Goal: Information Seeking & Learning: Learn about a topic

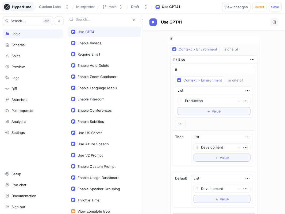
click at [28, 7] on icon at bounding box center [21, 6] width 19 height 3
click at [60, 8] on div "Cuckoo Labs" at bounding box center [50, 7] width 22 height 5
click at [80, 9] on div "Interpreter" at bounding box center [85, 6] width 21 height 5
click at [82, 9] on div "Interpreter" at bounding box center [85, 6] width 21 height 5
click at [91, 12] on div "Cuckoo Labs Interpreter main Draft Use GPT41 View changes Reset Save" at bounding box center [142, 7] width 285 height 14
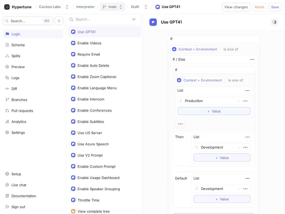
click at [109, 9] on div "main" at bounding box center [113, 7] width 8 height 5
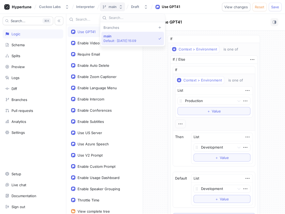
click at [121, 7] on icon "button" at bounding box center [121, 7] width 4 height 4
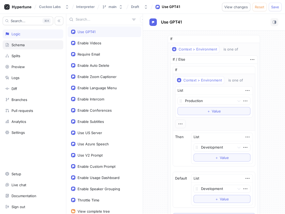
click at [17, 44] on div "Schema" at bounding box center [17, 45] width 13 height 4
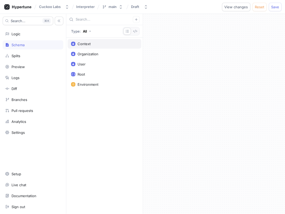
click at [114, 45] on div "Context" at bounding box center [104, 44] width 67 height 4
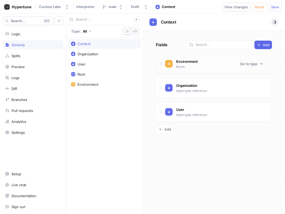
click at [240, 68] on div "Environment Enum Go to type" at bounding box center [214, 64] width 116 height 20
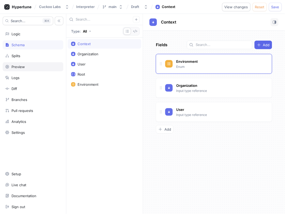
click at [39, 66] on div "Preview" at bounding box center [33, 67] width 56 height 4
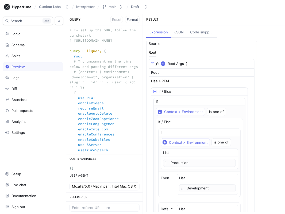
click at [180, 28] on button "JSON" at bounding box center [179, 33] width 16 height 10
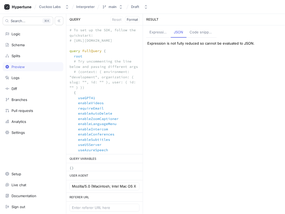
click at [193, 34] on div "Code snippets" at bounding box center [202, 32] width 24 height 5
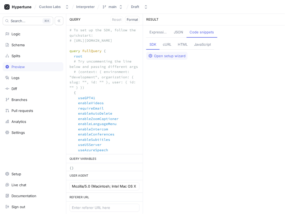
click at [157, 30] on div "Expression" at bounding box center [158, 32] width 18 height 5
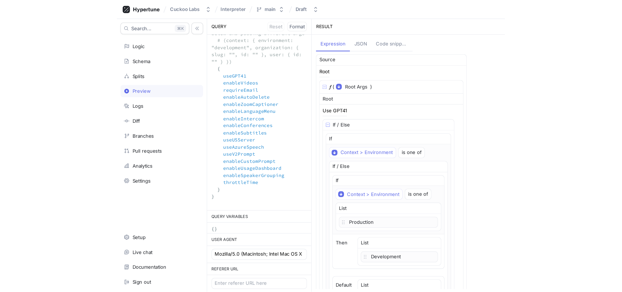
scroll to position [53, 0]
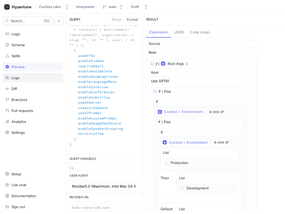
click at [34, 82] on div "Logs" at bounding box center [33, 77] width 61 height 9
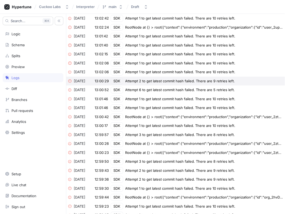
click at [177, 83] on div "Attempt 2 to get latest commit hash failed. There are 9 retries left." at bounding box center [180, 81] width 110 height 5
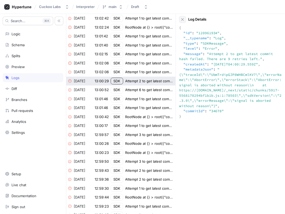
click at [186, 21] on button "button" at bounding box center [182, 19] width 7 height 7
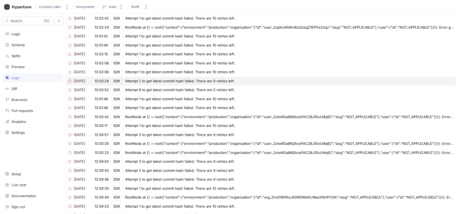
click at [166, 82] on div "Attempt 2 to get latest commit hash failed. There are 9 retries left." at bounding box center [180, 81] width 110 height 5
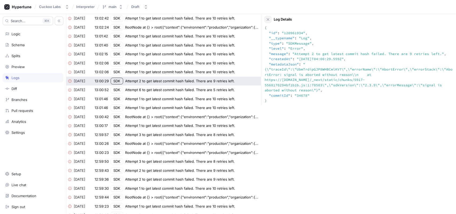
click at [269, 17] on button "button" at bounding box center [268, 19] width 7 height 7
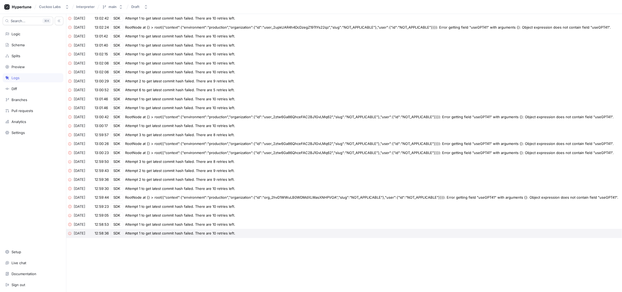
click at [167, 214] on div "[DATE] 12:58:36 SDK Attempt 1 to get latest commit hash failed. There are 10 re…" at bounding box center [344, 233] width 556 height 9
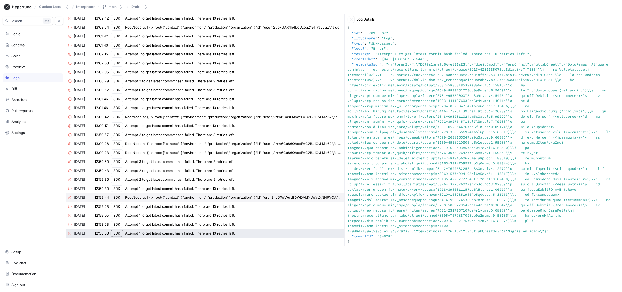
click at [156, 193] on div "[DATE] 12:59:44 SDK RootNode at {} > root({"context":{"environment":"production…" at bounding box center [205, 197] width 278 height 9
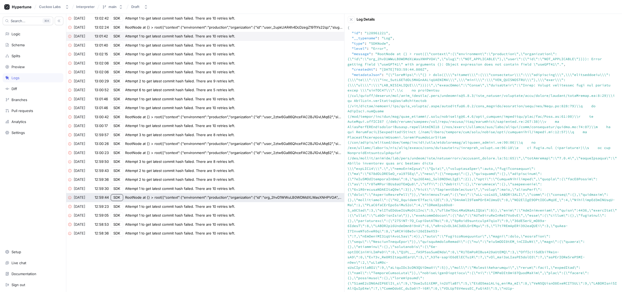
click at [182, 35] on div "Attempt 1 to get latest commit hash failed. There are 10 retries left." at bounding box center [180, 36] width 110 height 5
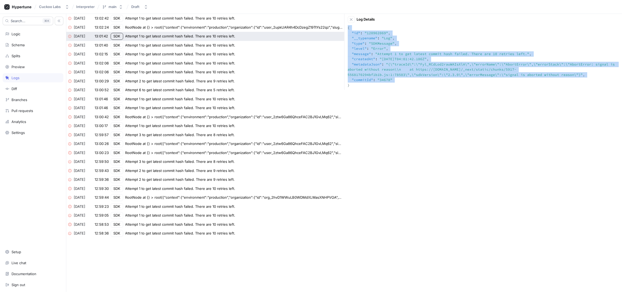
drag, startPoint x: 380, startPoint y: 90, endPoint x: 359, endPoint y: 28, distance: 65.7
click at [359, 28] on div "[DATE] 13:02:42 SDK Attempt 1 to get latest commit hash failed. There are 10 re…" at bounding box center [344, 126] width 556 height 224
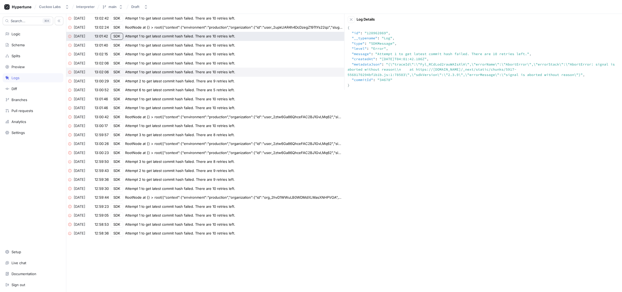
click at [233, 73] on div "Attempt 1 to get latest commit hash failed. There are 10 retries left." at bounding box center [180, 71] width 110 height 5
click at [203, 29] on div "RootNode at {} > root({"context":{"environment":"production","organization":{"i…" at bounding box center [233, 27] width 217 height 5
type textarea "{ "id": "120962081", "__typename": "Log", "type": "SDKNode", "level": "Error", …"
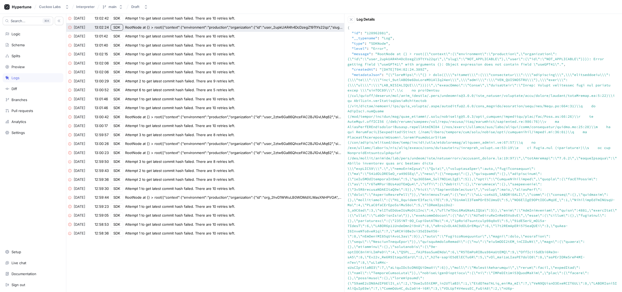
click at [441, 57] on textarea at bounding box center [483, 179] width 271 height 308
click at [445, 41] on textarea at bounding box center [483, 179] width 271 height 308
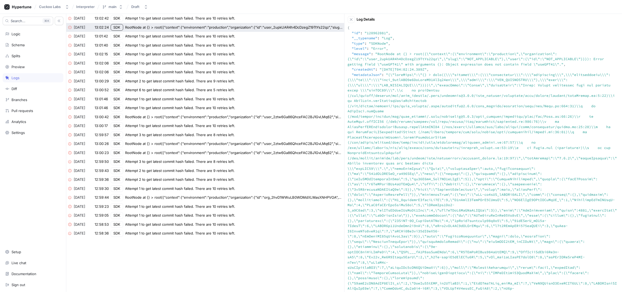
click at [445, 41] on textarea at bounding box center [483, 179] width 271 height 308
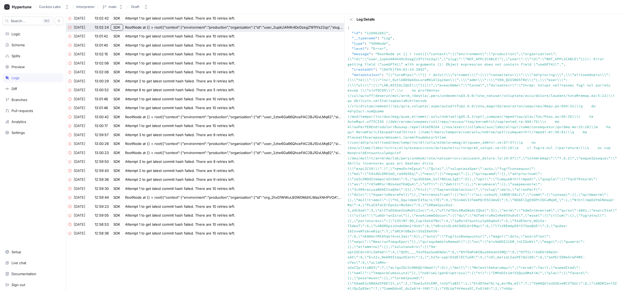
click at [456, 21] on div "Log Details" at bounding box center [483, 19] width 271 height 7
click at [21, 38] on div "Logic" at bounding box center [33, 33] width 61 height 9
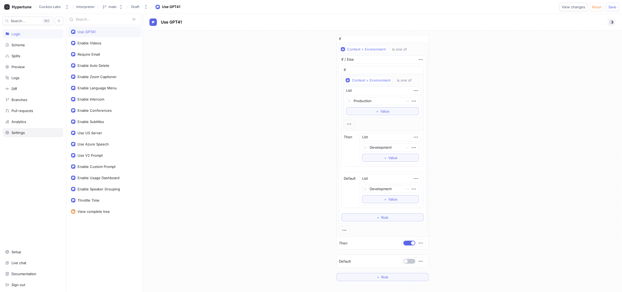
click at [33, 133] on div "Settings" at bounding box center [33, 132] width 56 height 4
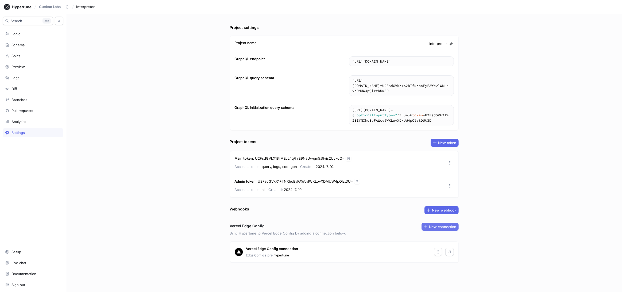
click at [437, 214] on span "New connection" at bounding box center [442, 226] width 27 height 3
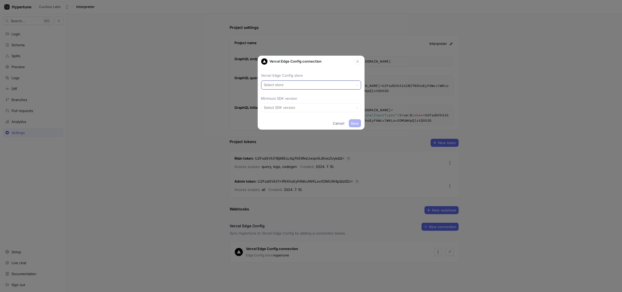
click at [331, 85] on div at bounding box center [307, 85] width 87 height 6
click at [317, 119] on div "Cancel Save" at bounding box center [311, 123] width 106 height 12
click at [360, 63] on button "button" at bounding box center [357, 61] width 7 height 7
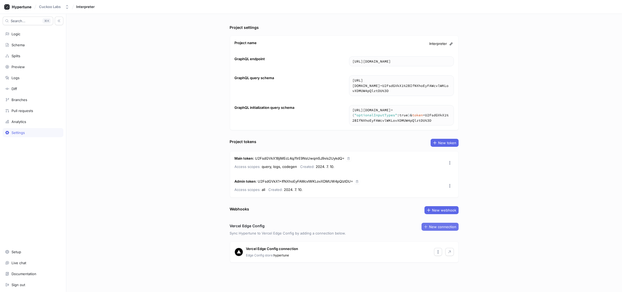
click at [438, 214] on span "New connection" at bounding box center [442, 226] width 27 height 3
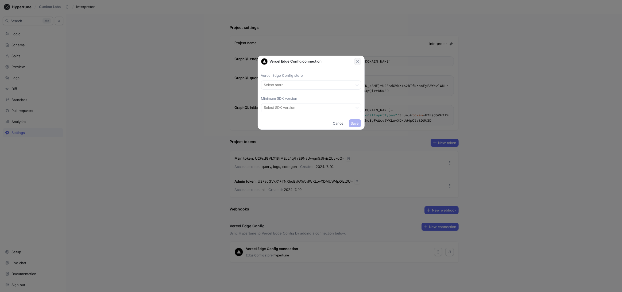
click at [360, 60] on button "button" at bounding box center [357, 61] width 7 height 7
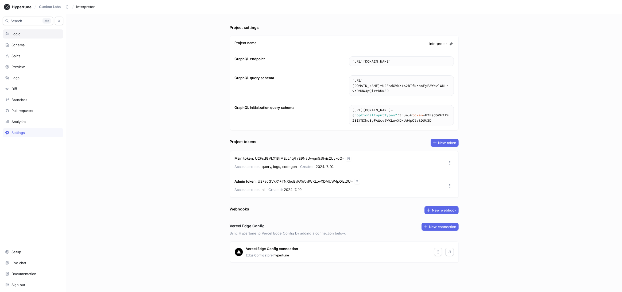
click at [27, 35] on div "Logic" at bounding box center [33, 34] width 56 height 4
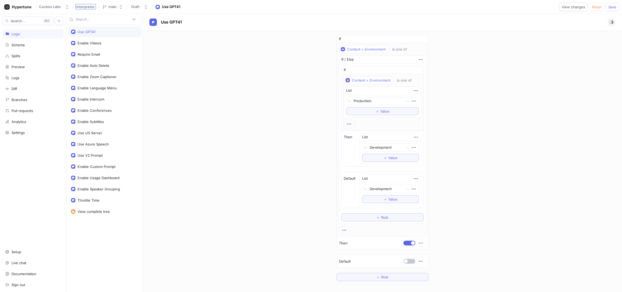
click at [88, 9] on div "Interpreter" at bounding box center [85, 6] width 21 height 5
click at [27, 48] on div "Schema" at bounding box center [33, 44] width 61 height 9
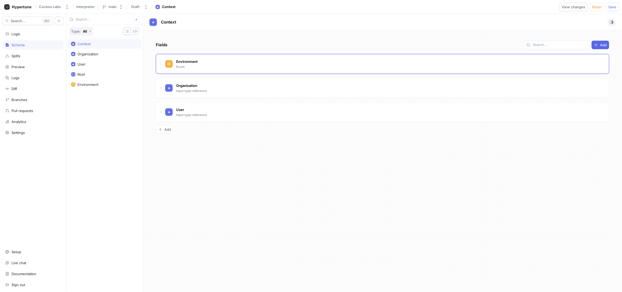
click at [91, 32] on icon "button" at bounding box center [90, 31] width 2 height 2
click at [121, 96] on div "Context Organization User Root Environment" at bounding box center [104, 165] width 76 height 254
click at [33, 49] on div "Schema" at bounding box center [33, 44] width 61 height 9
click at [33, 56] on div "Splits" at bounding box center [33, 56] width 56 height 4
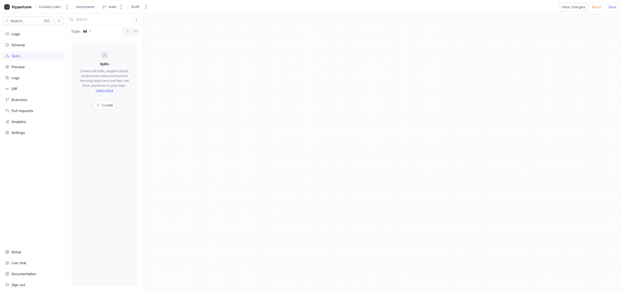
click at [32, 61] on div "Search... K Logic Schema Splits Preview Logs Diff Branches Pull requests Analyt…" at bounding box center [33, 153] width 66 height 278
click at [31, 63] on div "Preview" at bounding box center [33, 66] width 61 height 9
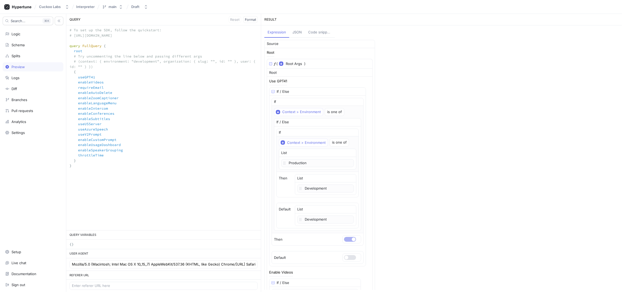
drag, startPoint x: 111, startPoint y: 158, endPoint x: 80, endPoint y: 79, distance: 84.7
click at [80, 79] on textarea "# To set up the SDK, follow the quickstart: # [URL][DOMAIN_NAME] query FullQuer…" at bounding box center [163, 100] width 195 height 150
click at [187, 121] on textarea "# To set up the SDK, follow the quickstart: # [URL][DOMAIN_NAME] query FullQuer…" at bounding box center [163, 100] width 195 height 150
click at [133, 4] on button "Draft" at bounding box center [139, 6] width 21 height 9
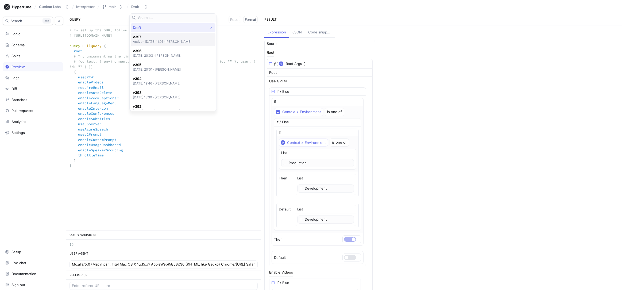
click at [140, 40] on p "Active ‧ [DATE] 11:01 ‧ [PERSON_NAME]" at bounding box center [162, 41] width 59 height 5
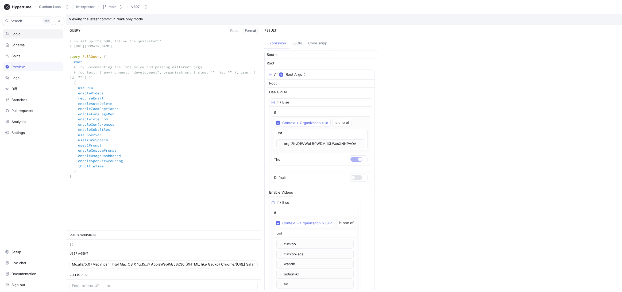
click at [32, 33] on div "Logic" at bounding box center [33, 34] width 56 height 4
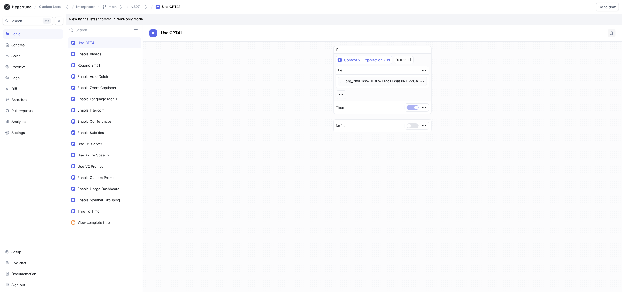
click at [370, 90] on div "Context > Organization > Id is one of List org_2hvD1WWuLB0WDMdXLWasXNHPVOA To p…" at bounding box center [383, 77] width 94 height 43
click at [456, 29] on div "Use GPT41" at bounding box center [382, 33] width 479 height 17
click at [456, 33] on rect "button" at bounding box center [611, 33] width 3 height 3
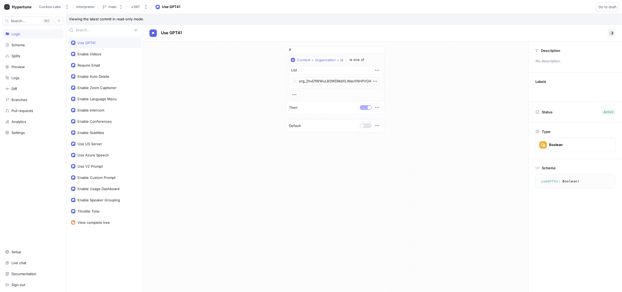
click at [443, 105] on div "If Context > Organization > Id is one of List org_2hvD1WWuLB0WDMdXLWasXNHPVOA T…" at bounding box center [335, 89] width 385 height 95
click at [37, 103] on div "Branches" at bounding box center [33, 99] width 61 height 9
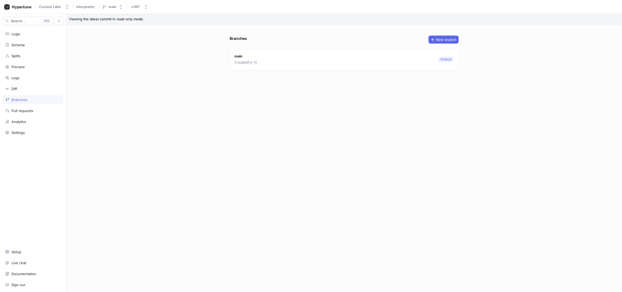
click at [240, 67] on div "main Created 1년 전 Default" at bounding box center [344, 59] width 228 height 21
click at [241, 60] on p "Created 1년 전" at bounding box center [246, 62] width 23 height 5
click at [239, 58] on p "main" at bounding box center [246, 56] width 23 height 5
click at [241, 58] on p "main" at bounding box center [246, 56] width 23 height 5
drag, startPoint x: 241, startPoint y: 58, endPoint x: 80, endPoint y: 79, distance: 162.5
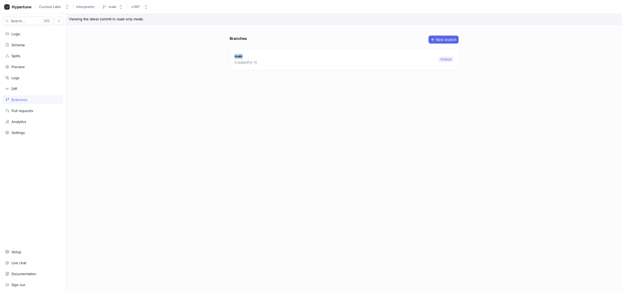
click at [233, 58] on div "main Created 1년 전 Default" at bounding box center [344, 59] width 228 height 21
click at [39, 107] on div "Pull requests" at bounding box center [33, 110] width 61 height 9
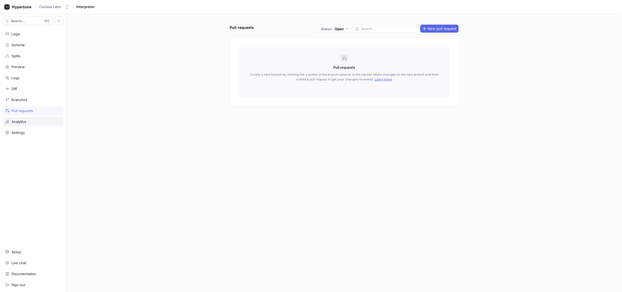
click at [24, 122] on div "Analytics" at bounding box center [18, 121] width 15 height 4
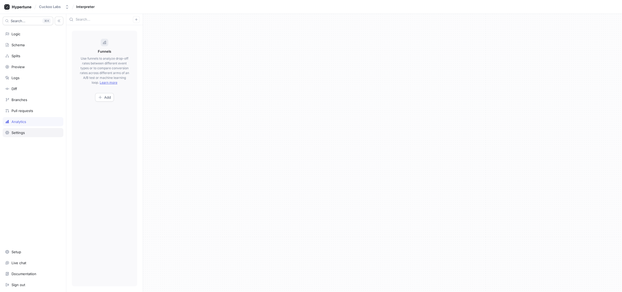
click at [25, 135] on div "Settings" at bounding box center [33, 132] width 61 height 9
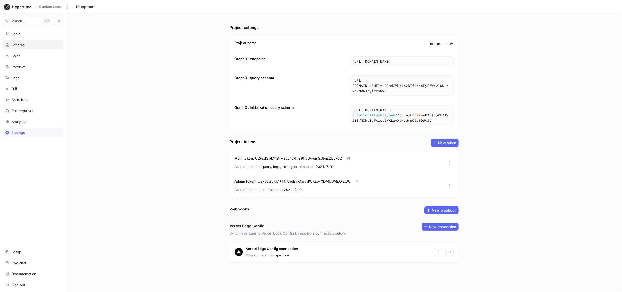
click at [42, 47] on div "Schema" at bounding box center [33, 44] width 61 height 9
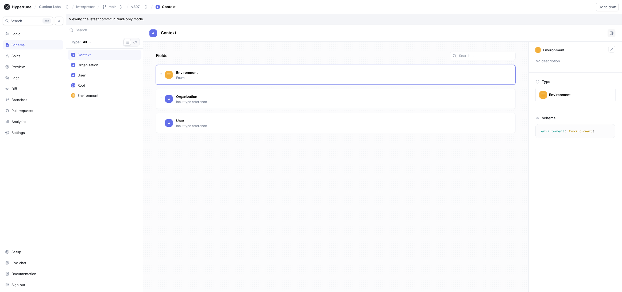
click at [38, 38] on div "Search... K Logic Schema Splits Preview Logs Diff Branches Pull requests Analyt…" at bounding box center [33, 153] width 66 height 278
click at [35, 34] on div "Logic" at bounding box center [33, 34] width 56 height 4
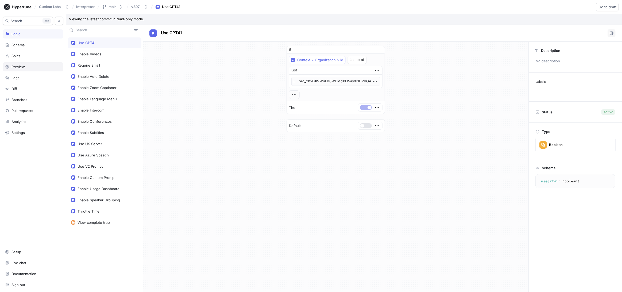
click at [45, 70] on div "Preview" at bounding box center [33, 66] width 61 height 9
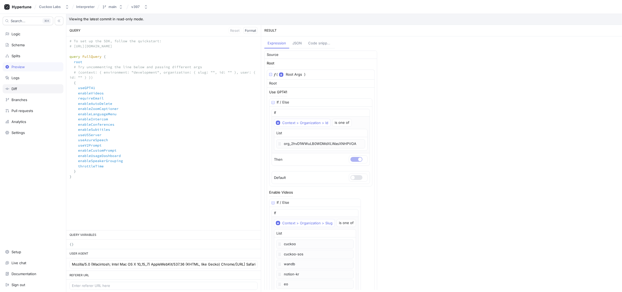
click at [41, 91] on div "Diff" at bounding box center [33, 88] width 61 height 9
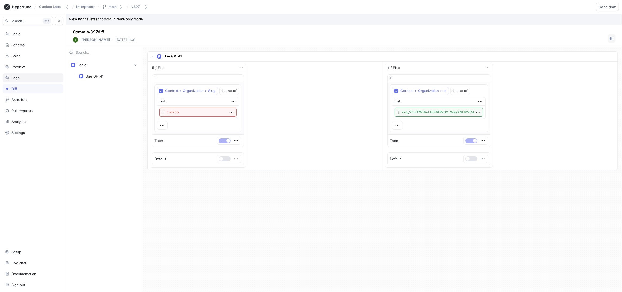
click at [44, 79] on div "Logs" at bounding box center [33, 78] width 56 height 4
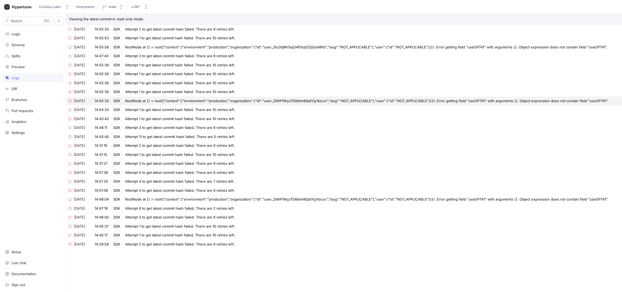
click at [151, 96] on div "[DATE] 14:55:33 SDK RootNode at {} > root({"context":{"environment":"production…" at bounding box center [344, 100] width 556 height 9
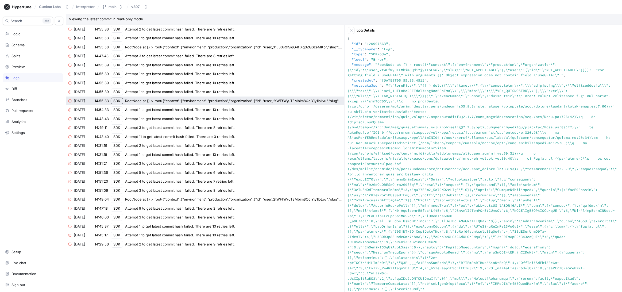
click at [456, 72] on textarea at bounding box center [483, 190] width 271 height 308
click at [456, 71] on textarea at bounding box center [483, 190] width 271 height 308
click at [456, 48] on textarea at bounding box center [483, 190] width 271 height 308
click at [353, 30] on icon "button" at bounding box center [351, 30] width 4 height 4
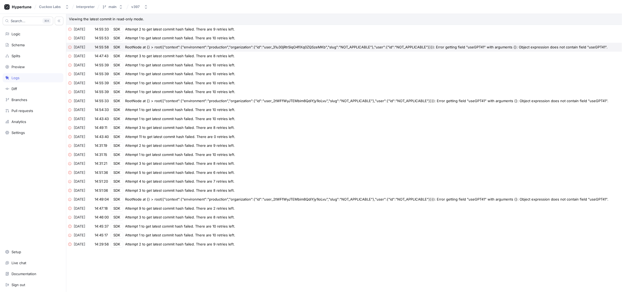
click at [259, 49] on div "RootNode at {} > root({"context":{"environment":"production","organization":{"i…" at bounding box center [366, 47] width 482 height 5
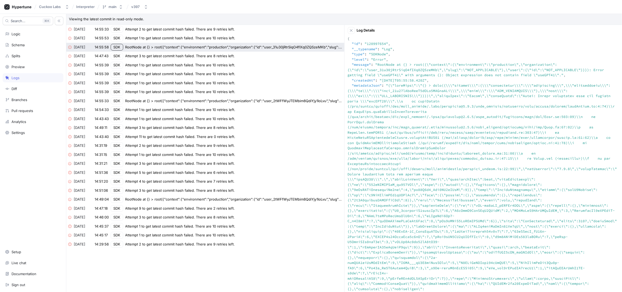
drag, startPoint x: 347, startPoint y: 38, endPoint x: 506, endPoint y: 306, distance: 311.4
click at [456, 214] on html "Cuckoo Labs Interpreter main v397 Search... K Logic Schema Splits Preview Logs …" at bounding box center [311, 146] width 622 height 292
click at [456, 160] on textarea at bounding box center [483, 190] width 271 height 308
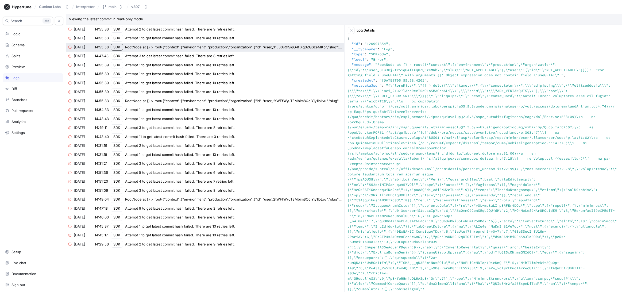
drag, startPoint x: 533, startPoint y: 145, endPoint x: 521, endPoint y: 111, distance: 37.0
click at [456, 141] on textarea at bounding box center [483, 190] width 271 height 308
click at [456, 92] on textarea at bounding box center [483, 190] width 271 height 308
drag, startPoint x: 393, startPoint y: 34, endPoint x: 461, endPoint y: 147, distance: 131.7
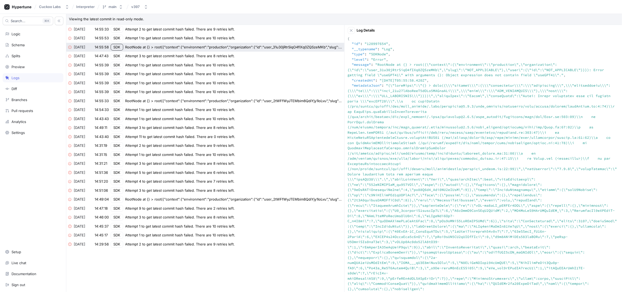
click at [456, 144] on div "Log Details { "id" : "120997654" , "__typename" : "Log" , "type" : "SDKNode" , …" at bounding box center [483, 185] width 278 height 321
click at [215, 41] on div "[DATE] 14:55:53 SDK Attempt 1 to get latest commit hash failed. There are 10 re…" at bounding box center [205, 38] width 278 height 9
type textarea "{ "id": "120997696", "__typename": "Log", "type": "SDKMessage", "level": "Error…"
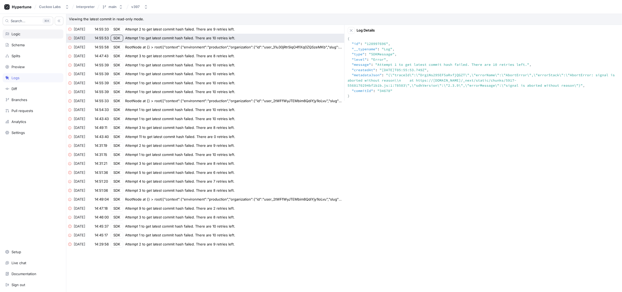
click at [35, 31] on div "Logic" at bounding box center [33, 33] width 61 height 9
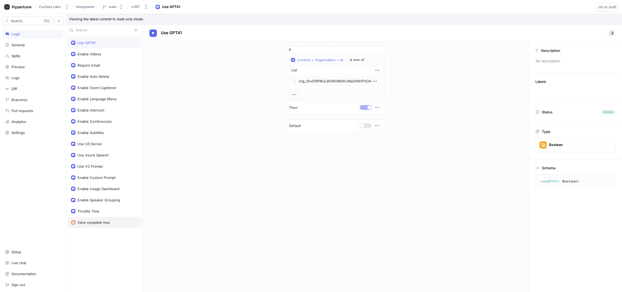
click at [97, 214] on div "View complete tree" at bounding box center [94, 222] width 32 height 4
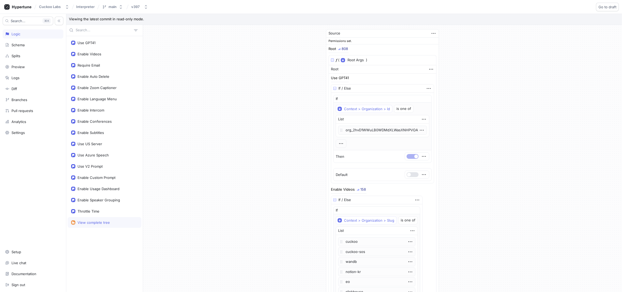
click at [110, 195] on div "Enable Speaker Grouping" at bounding box center [105, 200] width 74 height 11
